Goal: Task Accomplishment & Management: Manage account settings

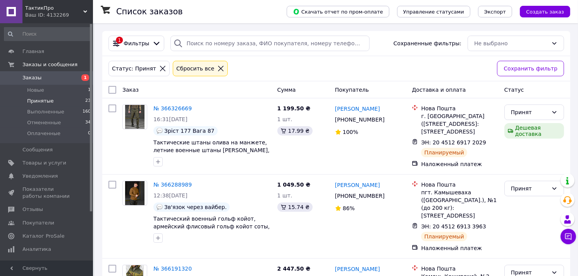
click at [37, 102] on span "Принятые" at bounding box center [40, 101] width 27 height 7
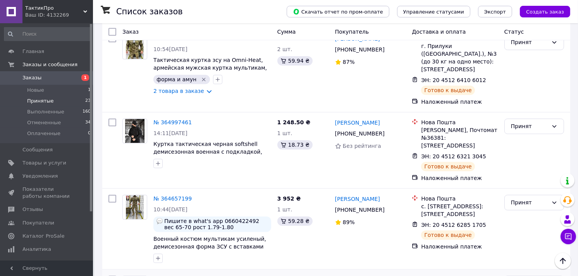
scroll to position [1663, 0]
